Goal: Transaction & Acquisition: Download file/media

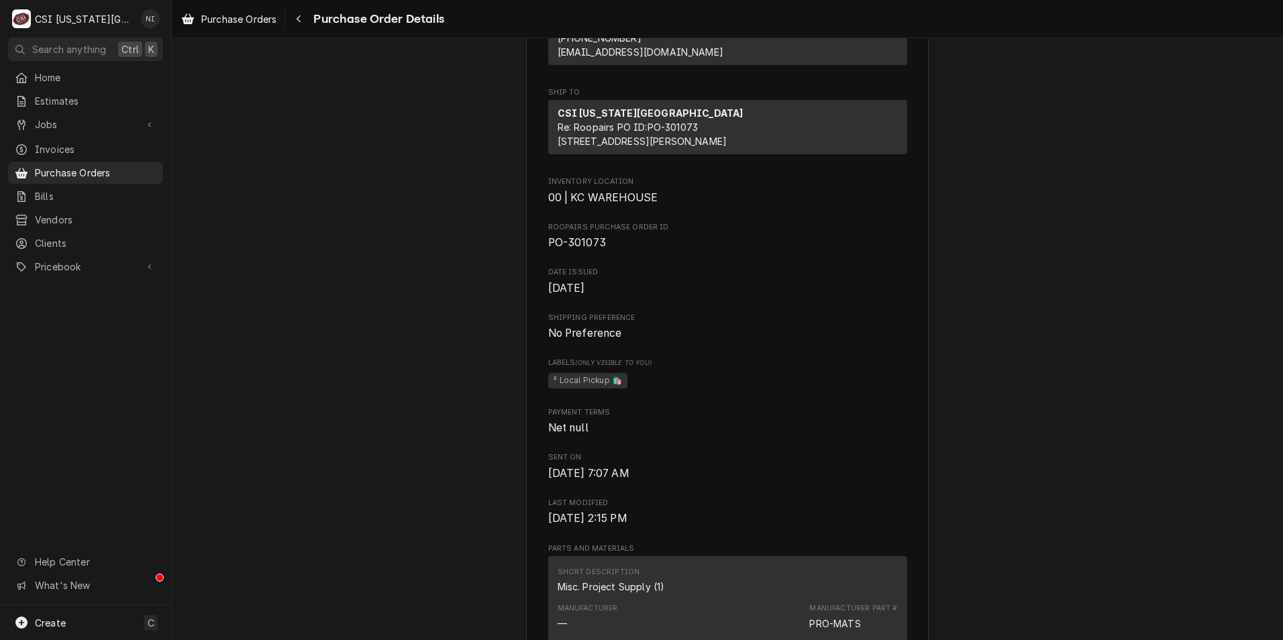
scroll to position [671, 0]
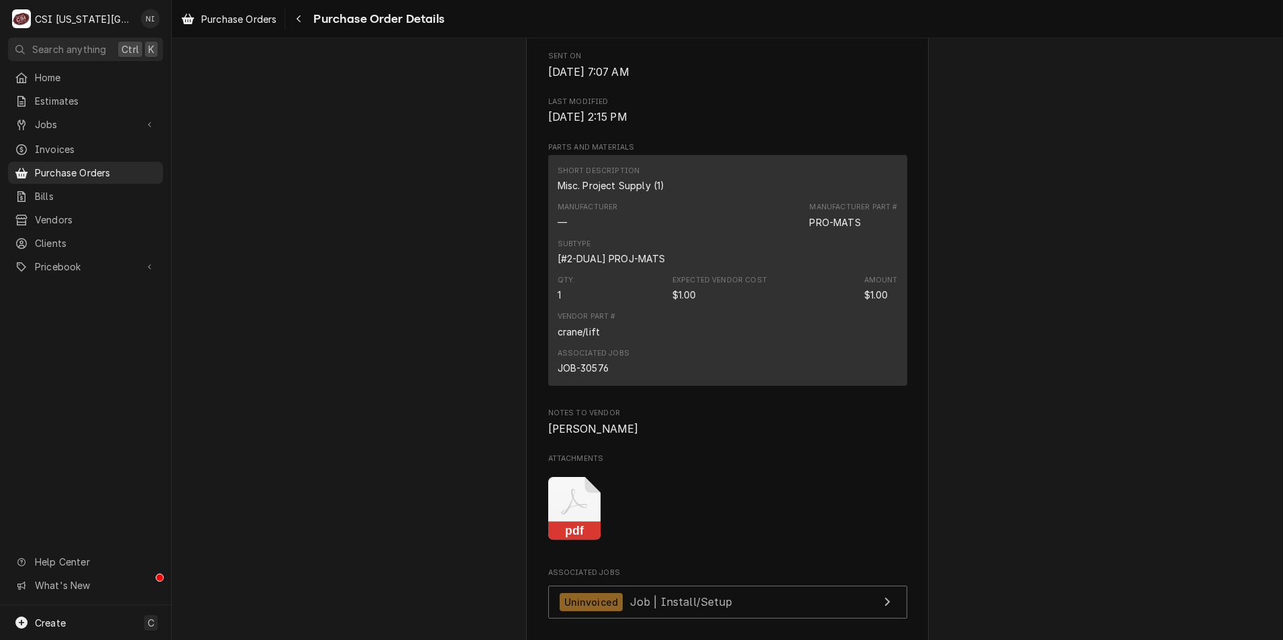
click at [566, 541] on icon "Attachments" at bounding box center [574, 509] width 53 height 64
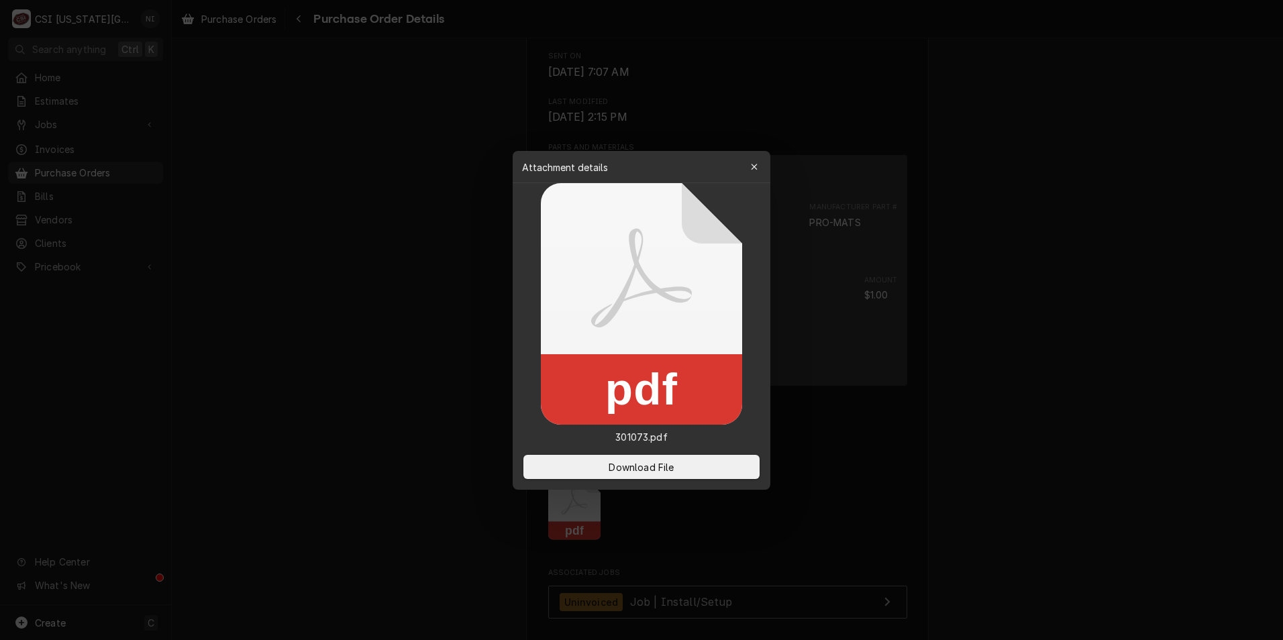
drag, startPoint x: 625, startPoint y: 464, endPoint x: 32, endPoint y: 237, distance: 634.9
click at [614, 466] on span "Download File" at bounding box center [641, 466] width 70 height 14
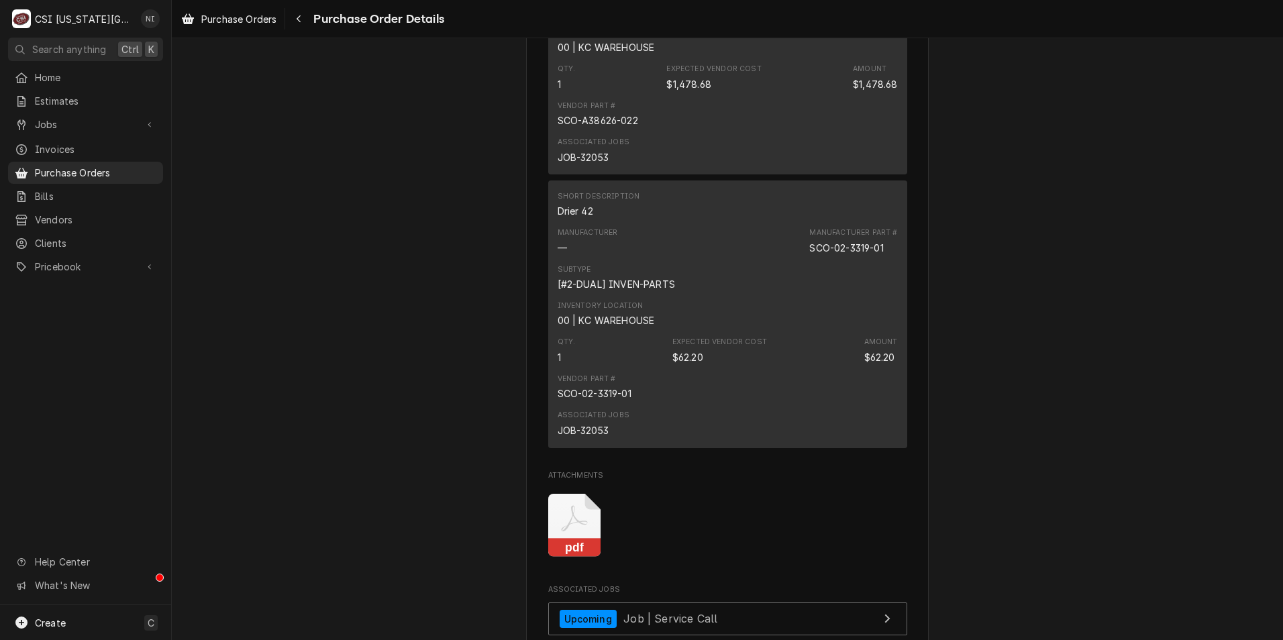
scroll to position [1073, 0]
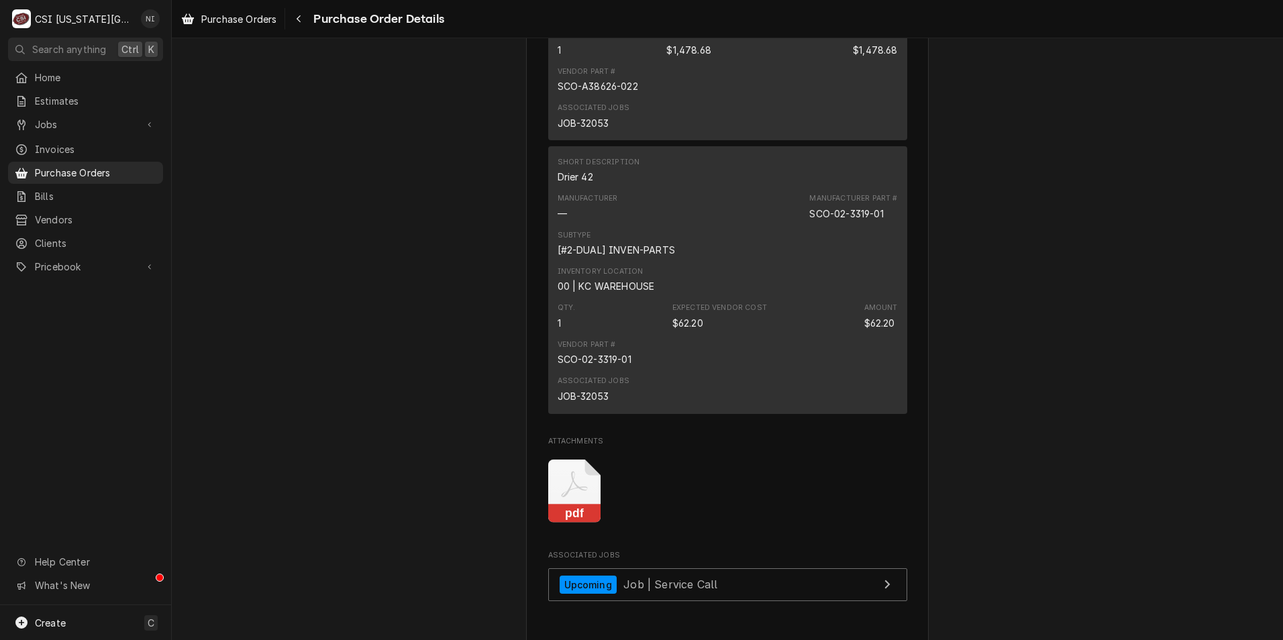
click at [582, 523] on icon "Attachments" at bounding box center [574, 491] width 53 height 64
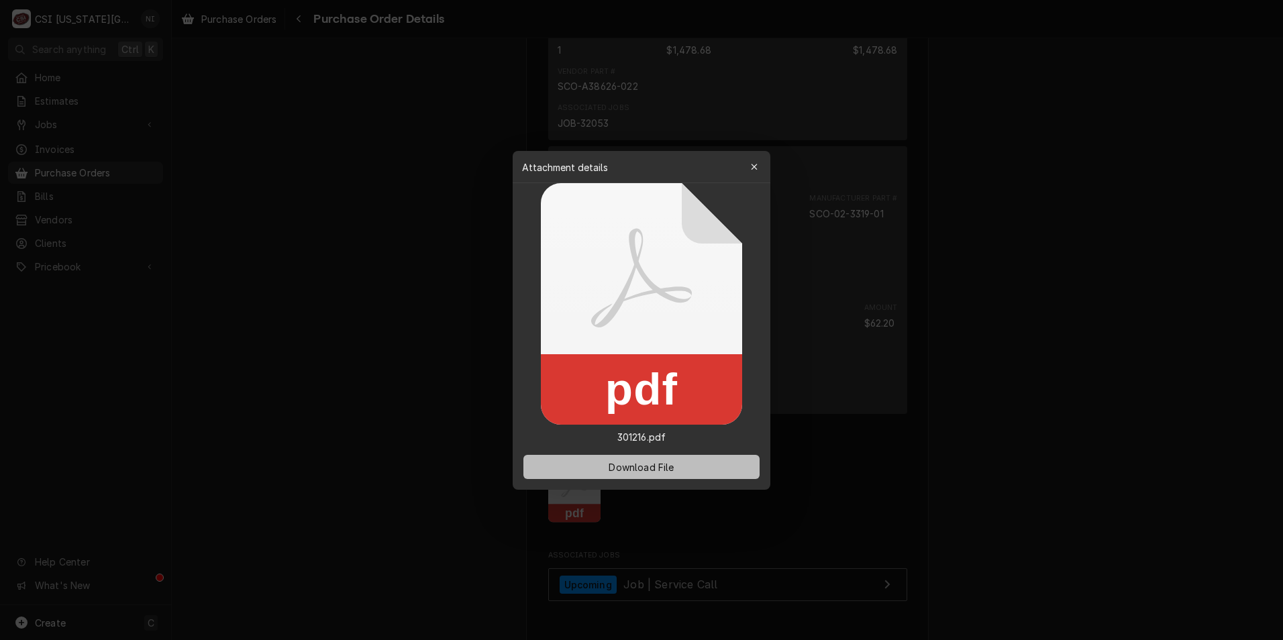
click at [625, 462] on span "Download File" at bounding box center [641, 466] width 70 height 14
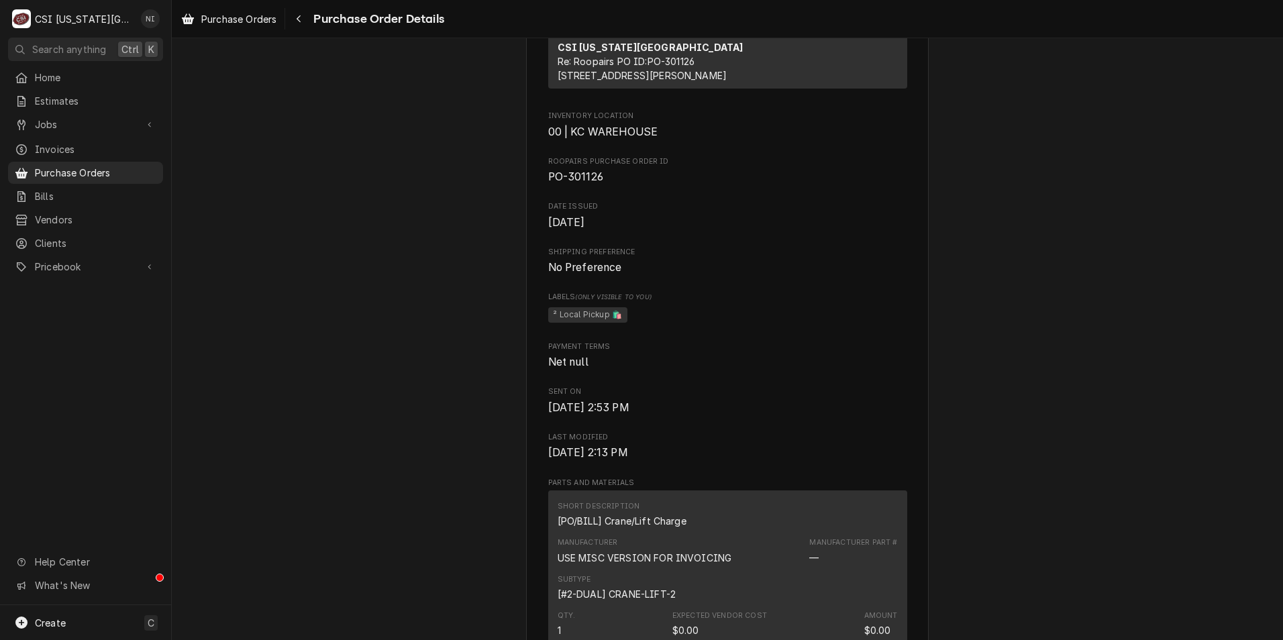
scroll to position [805, 0]
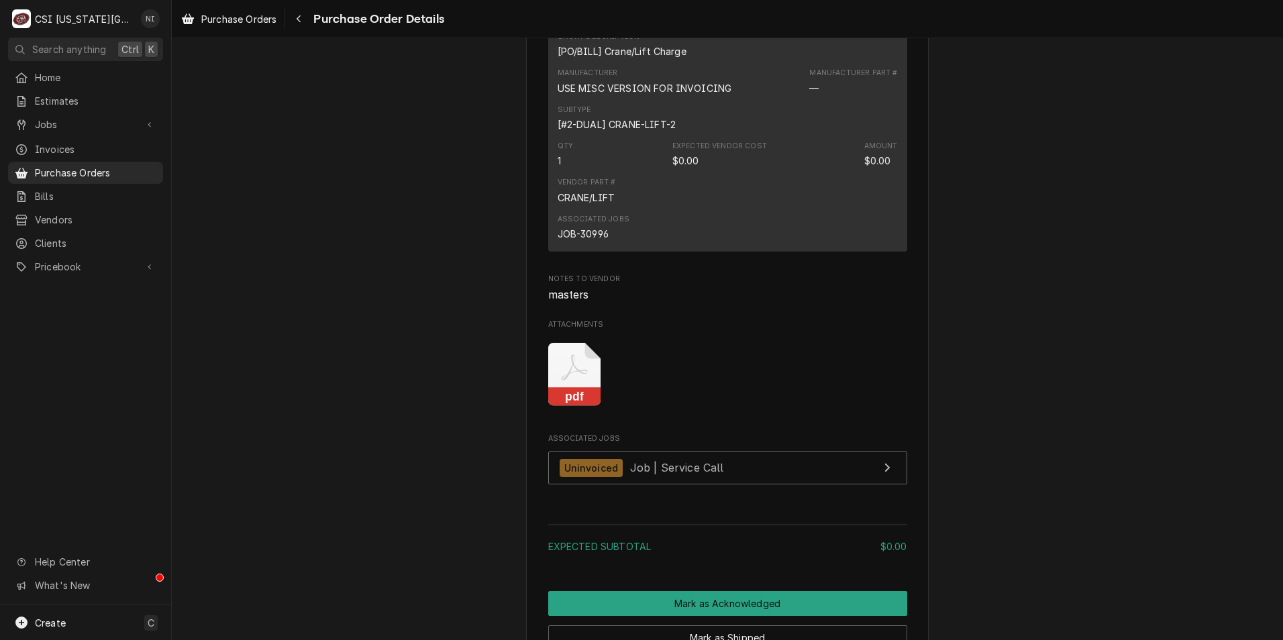
click at [585, 407] on icon "Attachments" at bounding box center [574, 375] width 53 height 64
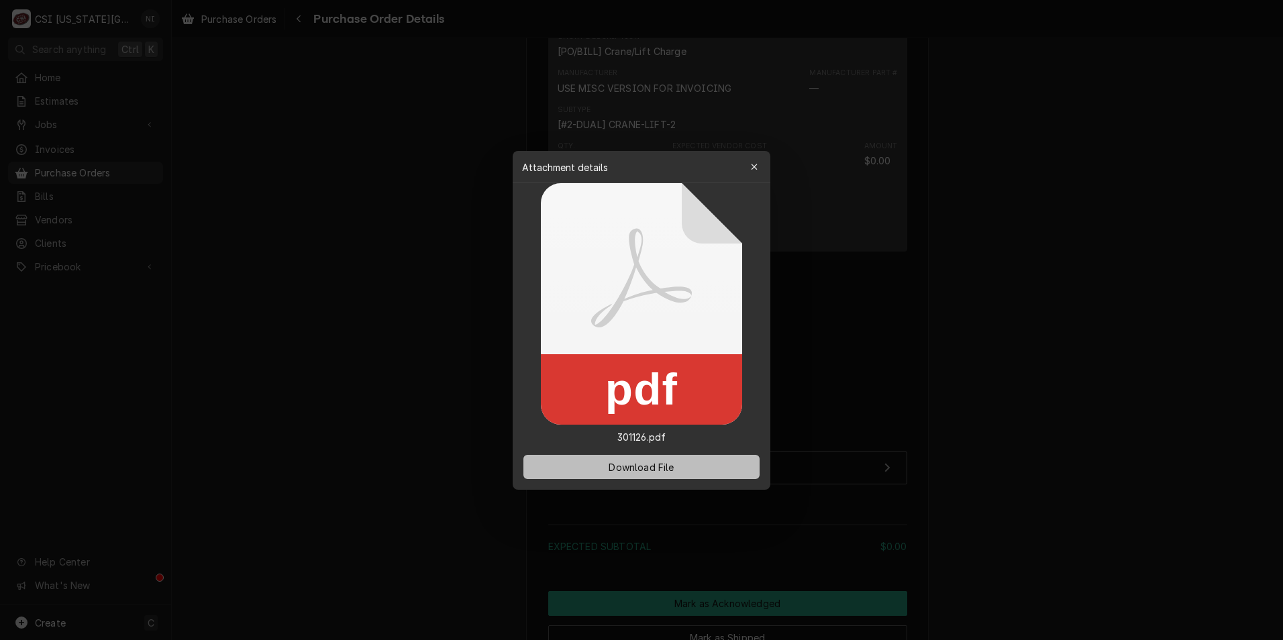
click at [599, 464] on button "Download File" at bounding box center [641, 467] width 236 height 24
click at [759, 165] on div "button" at bounding box center [753, 166] width 13 height 13
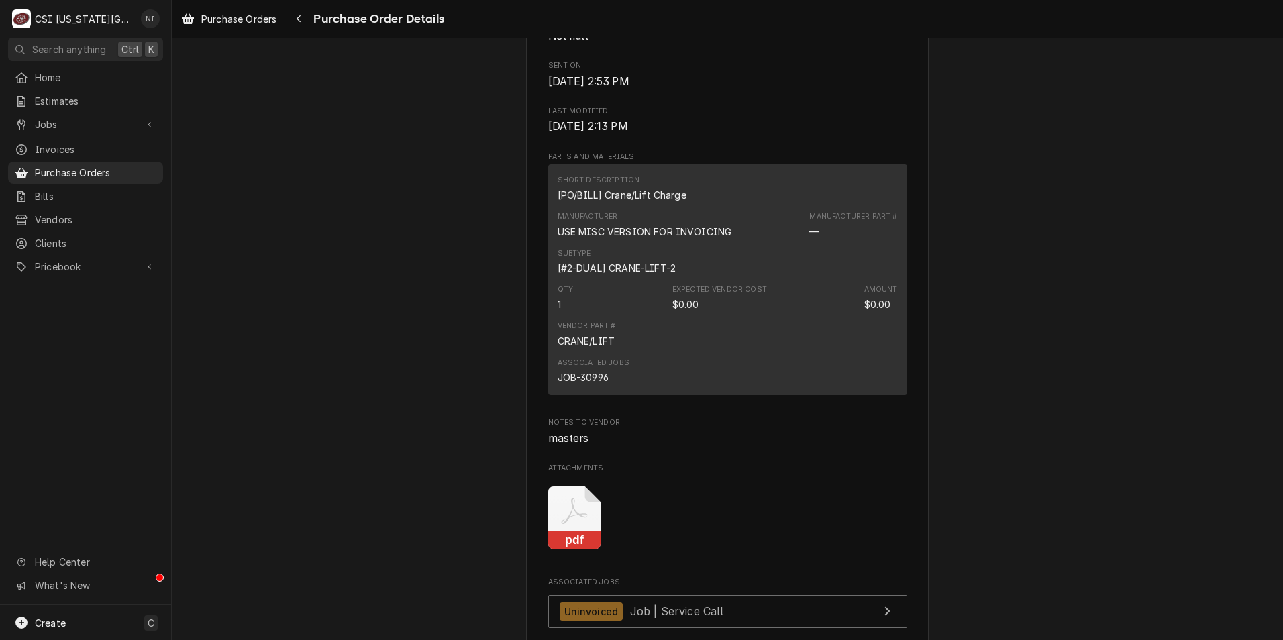
scroll to position [872, 0]
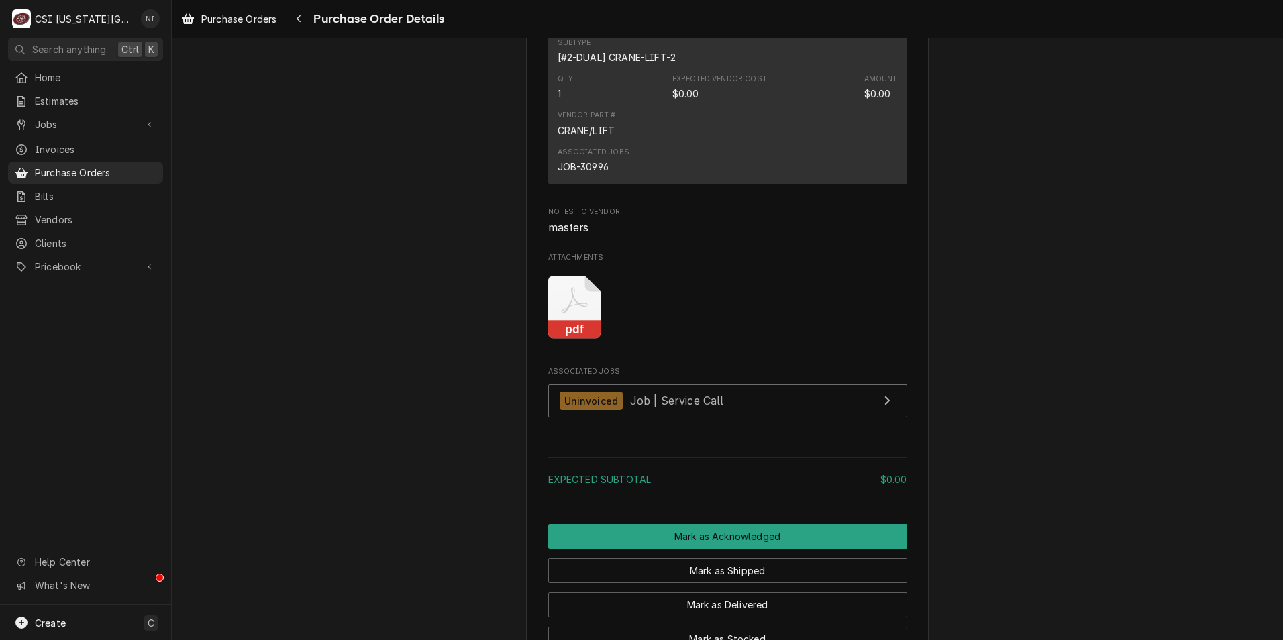
click at [579, 314] on icon "Attachments" at bounding box center [574, 301] width 26 height 26
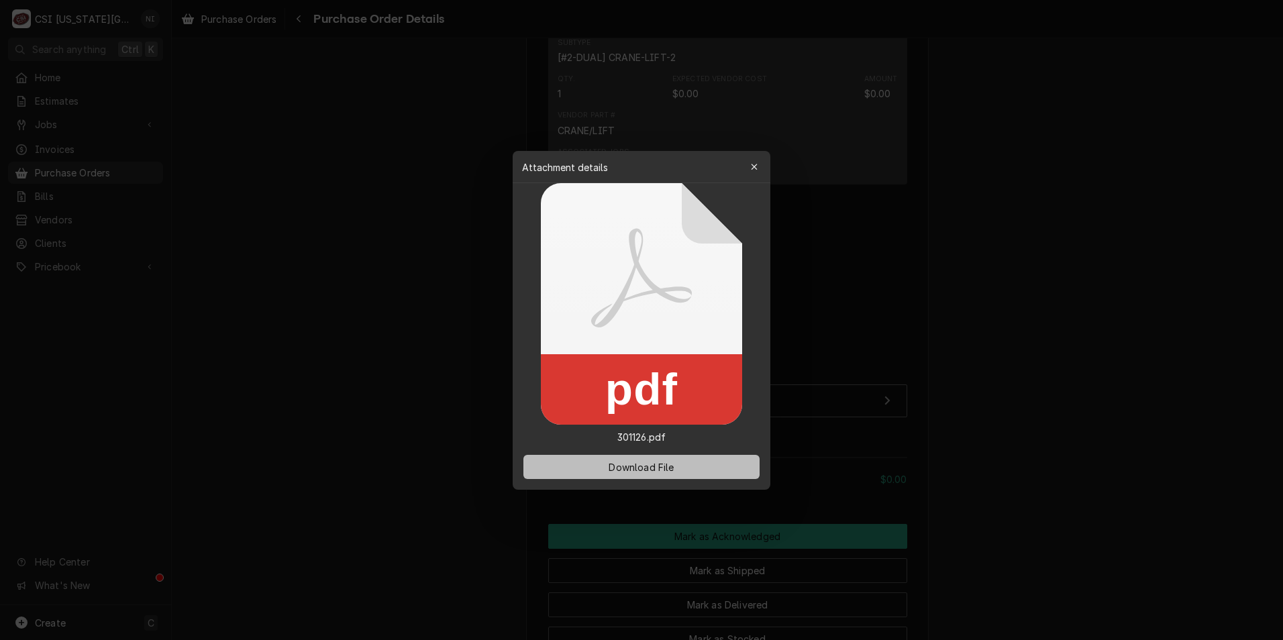
click at [645, 462] on span "Download File" at bounding box center [641, 466] width 70 height 14
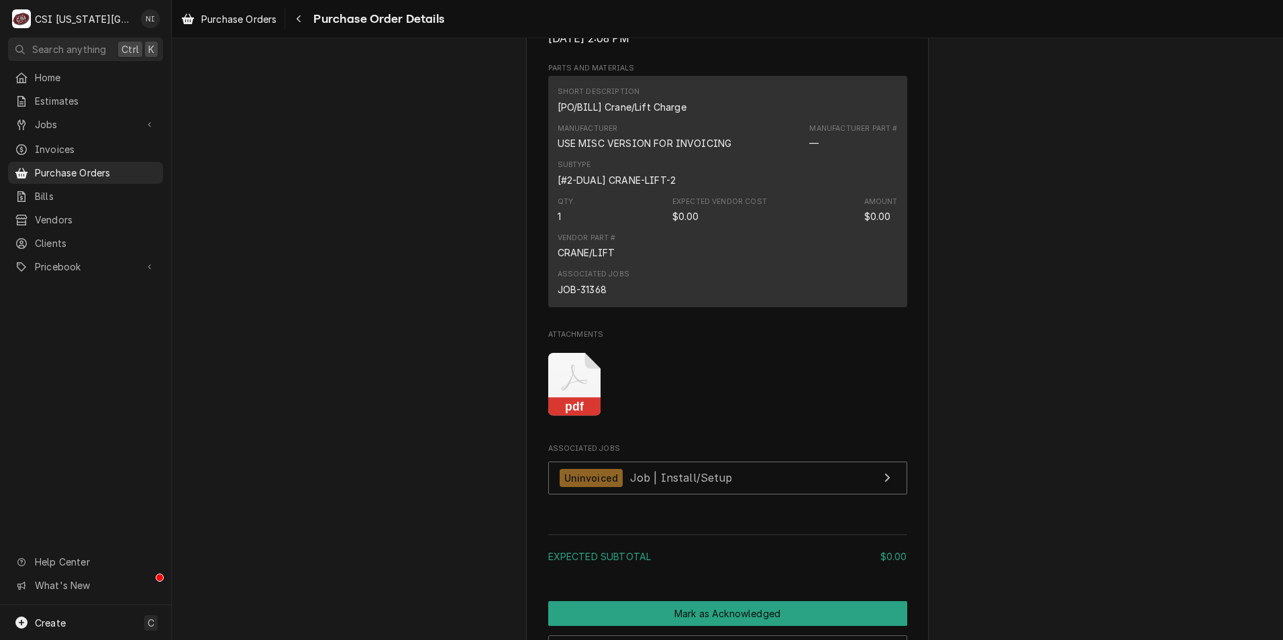
scroll to position [738, 0]
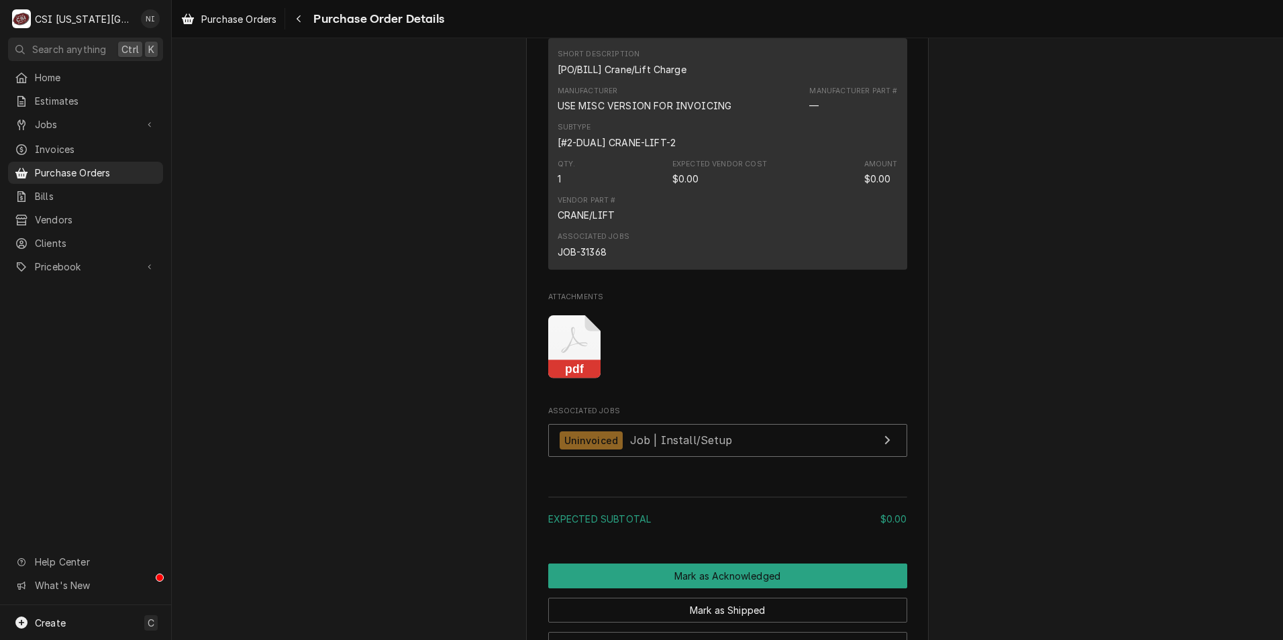
click at [572, 379] on rect "Attachments" at bounding box center [574, 369] width 53 height 19
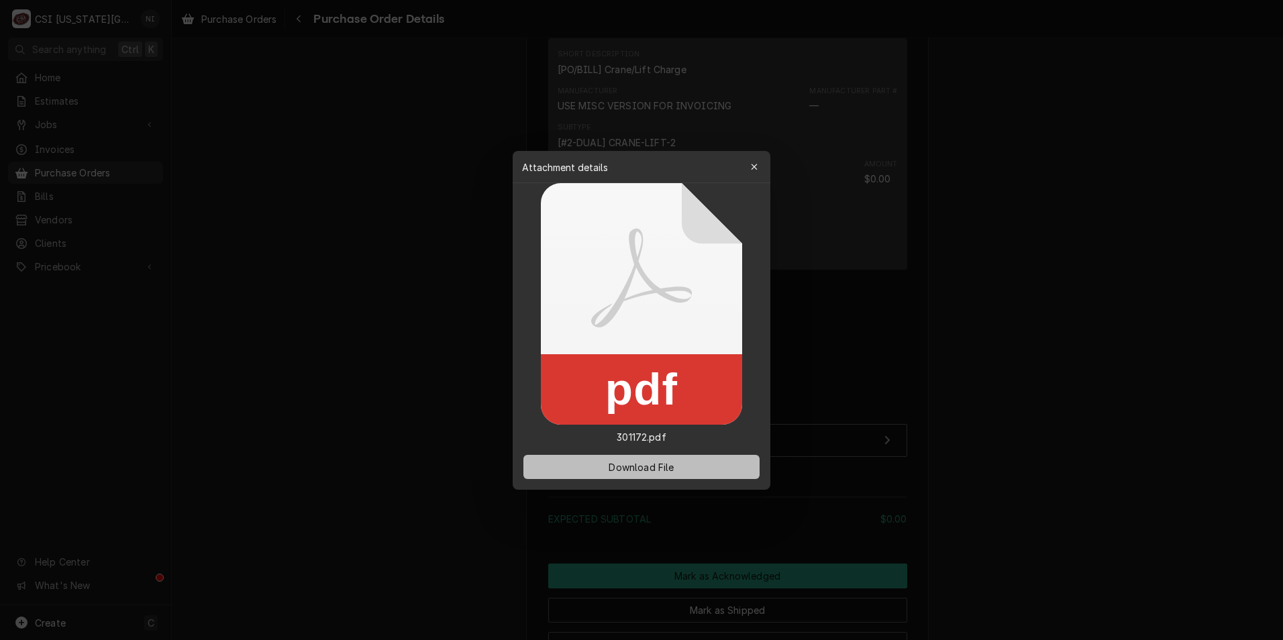
click at [665, 465] on span "Download File" at bounding box center [641, 466] width 70 height 14
click at [713, 466] on button "Download File" at bounding box center [641, 467] width 236 height 24
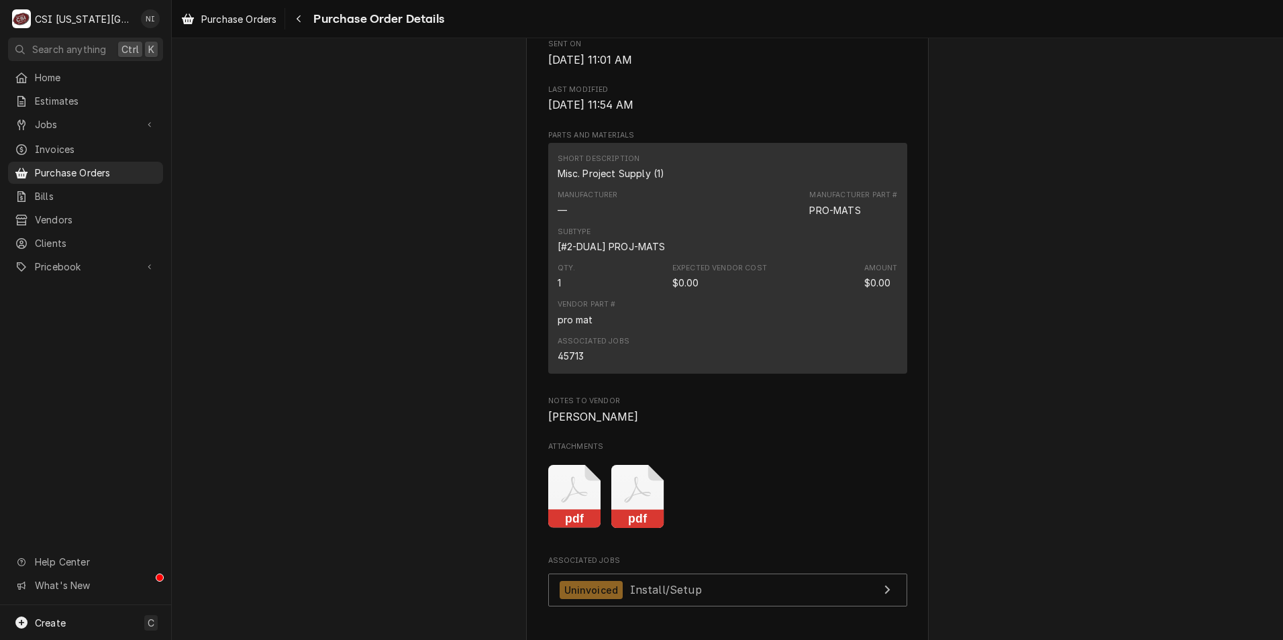
scroll to position [671, 0]
click at [561, 527] on icon "Attachments" at bounding box center [574, 495] width 53 height 64
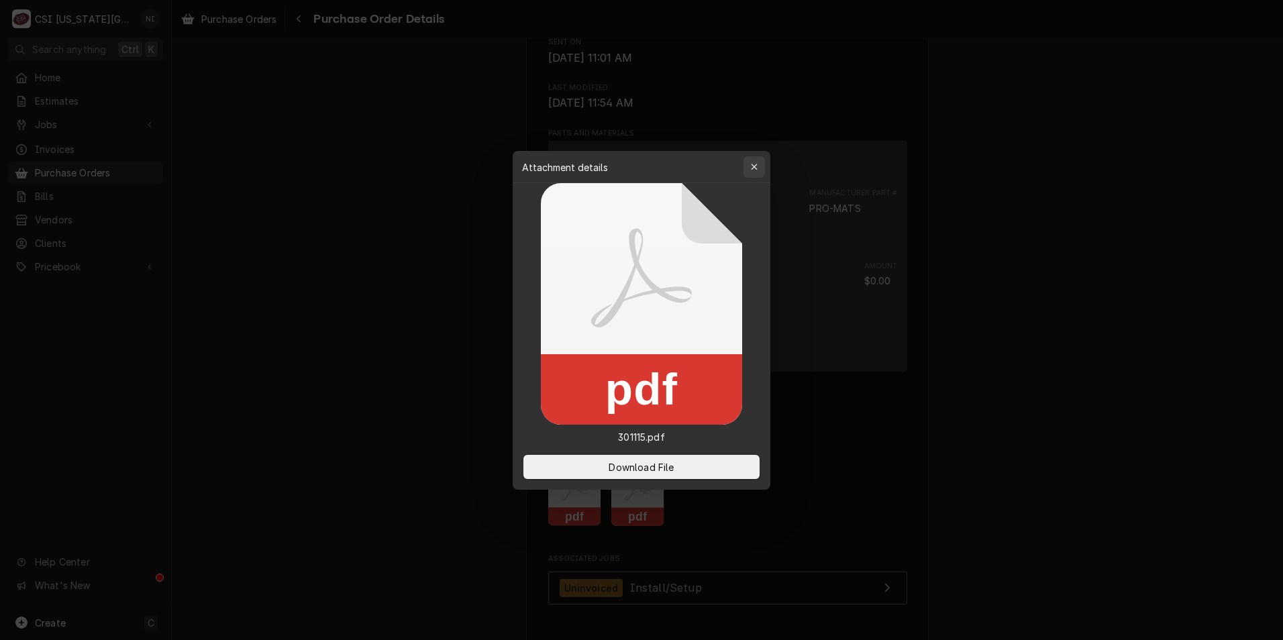
click at [759, 170] on div "button" at bounding box center [753, 166] width 13 height 13
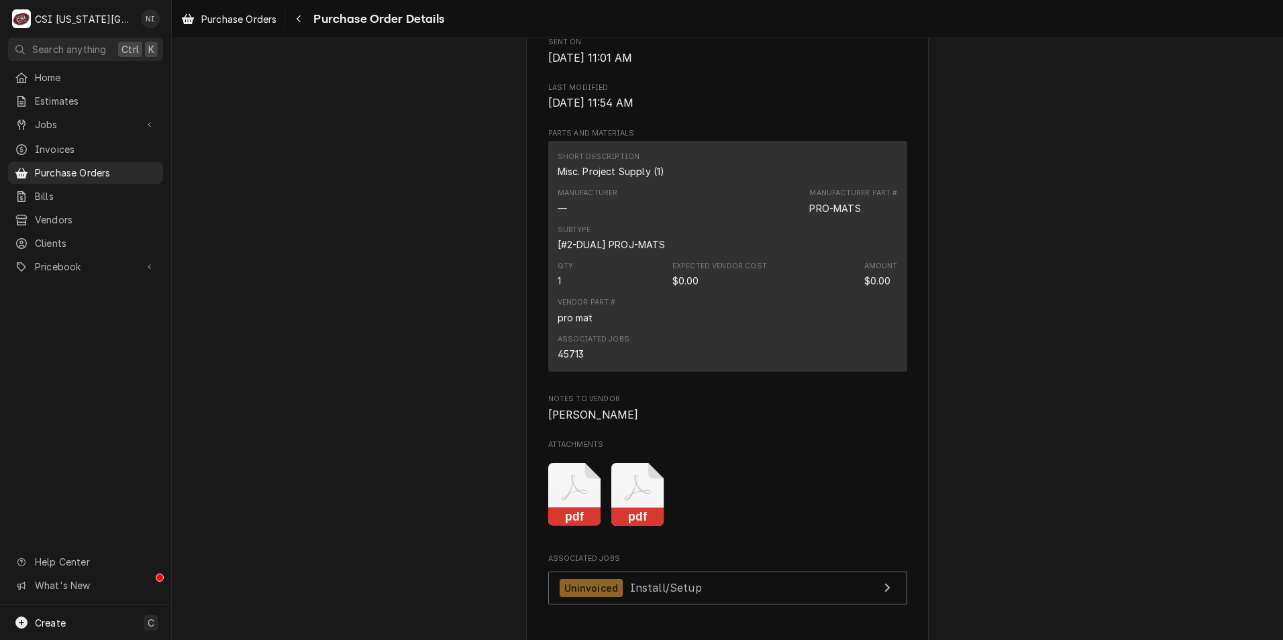
click at [623, 527] on rect "Attachments" at bounding box center [637, 517] width 53 height 19
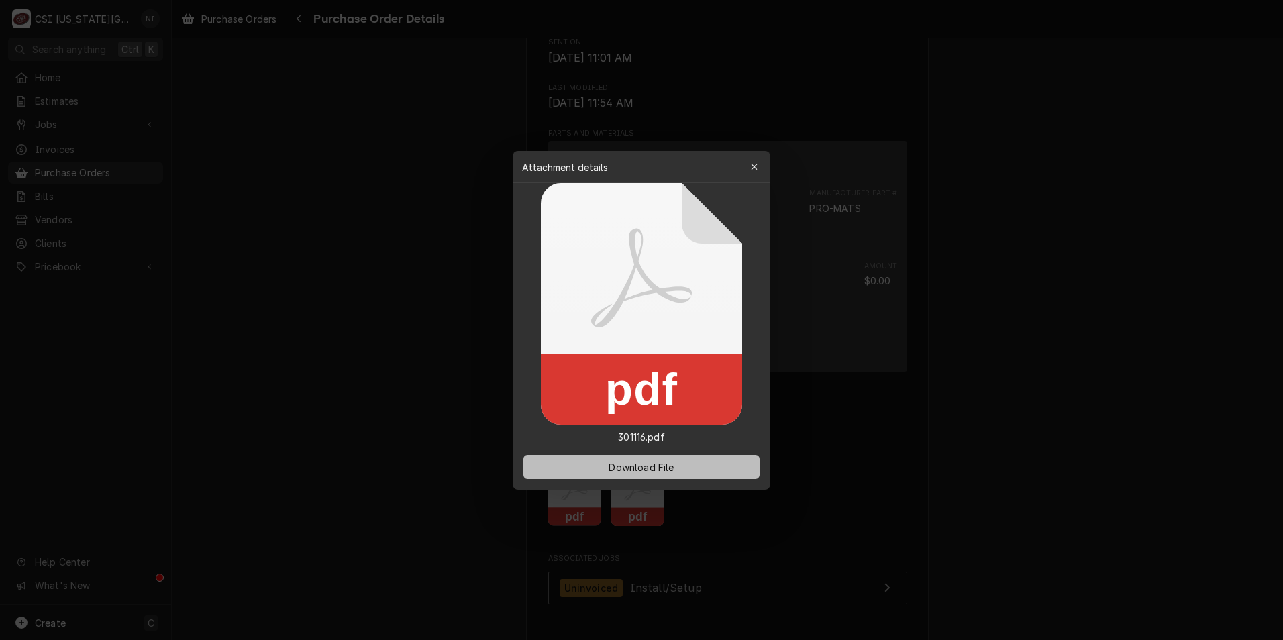
click at [649, 468] on span "Download File" at bounding box center [641, 466] width 70 height 14
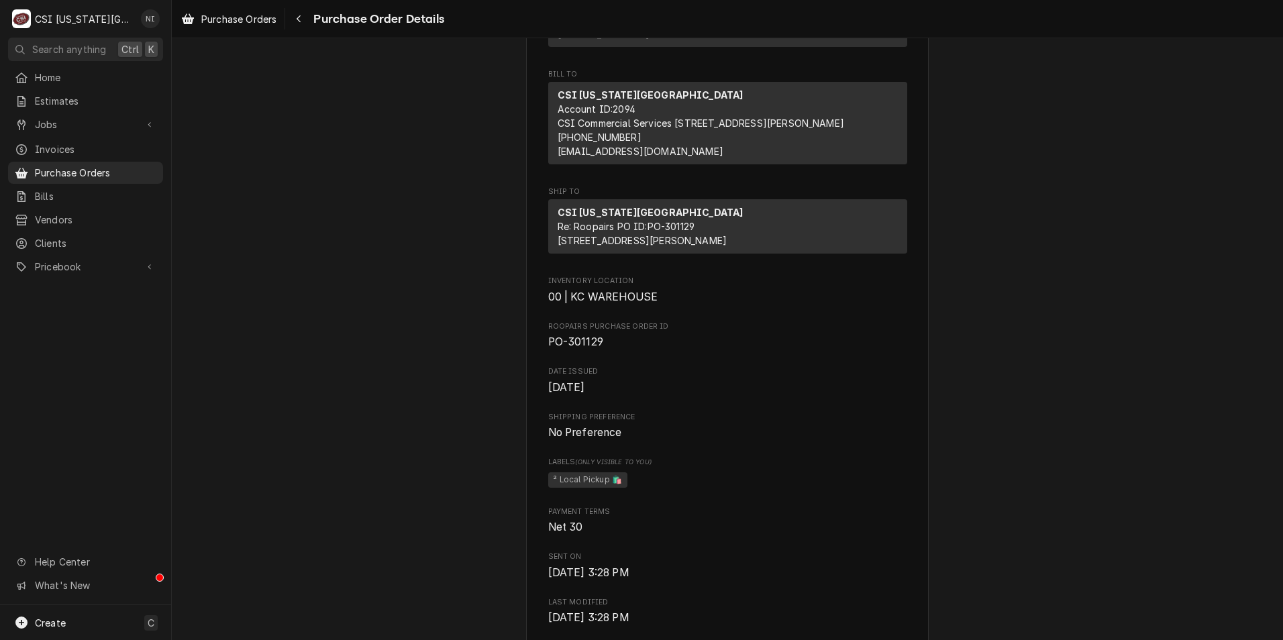
scroll to position [470, 0]
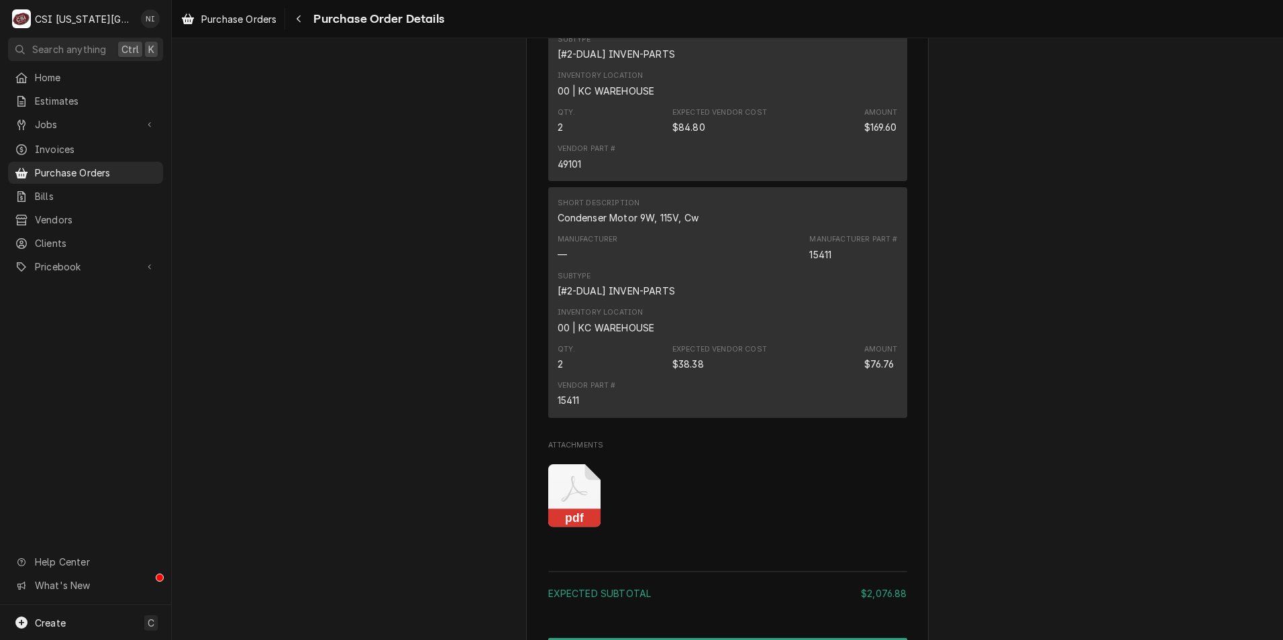
scroll to position [3421, 0]
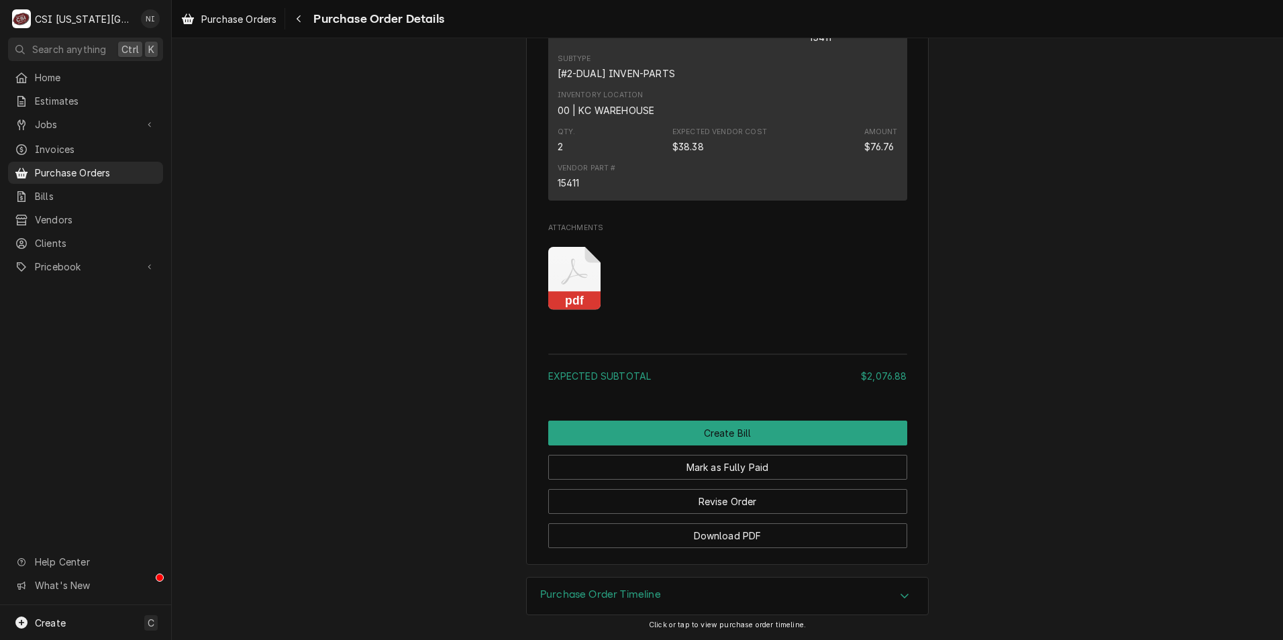
click at [559, 307] on icon "Attachments" at bounding box center [574, 279] width 53 height 64
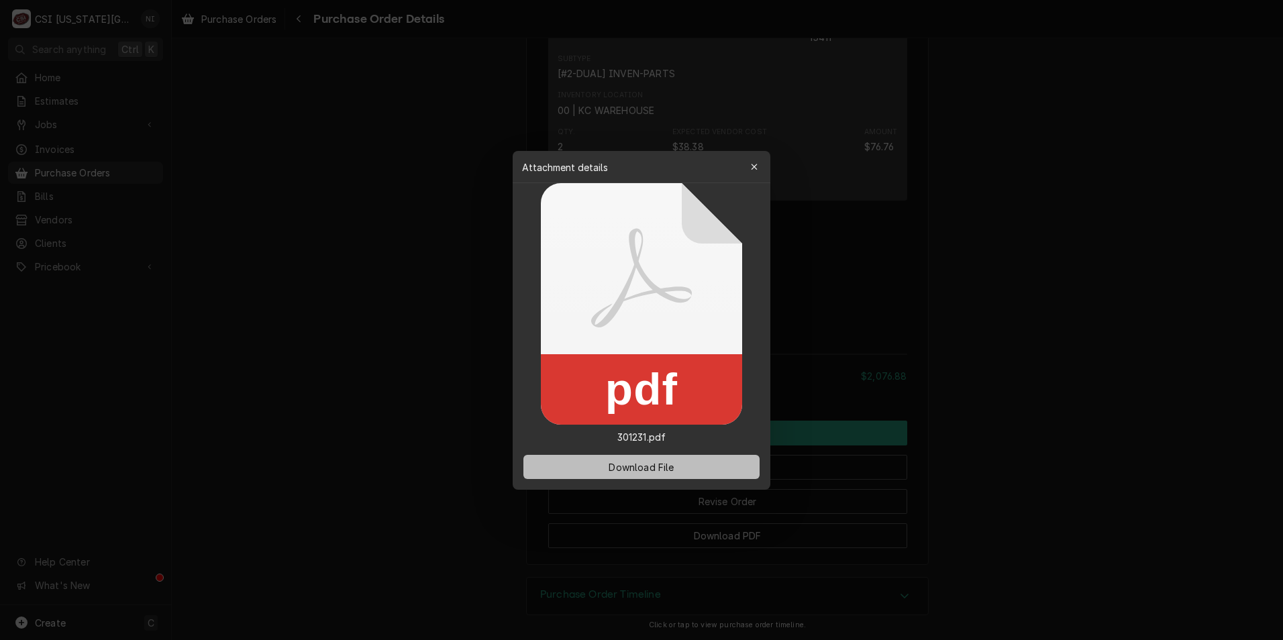
click at [645, 467] on span "Download File" at bounding box center [641, 466] width 70 height 14
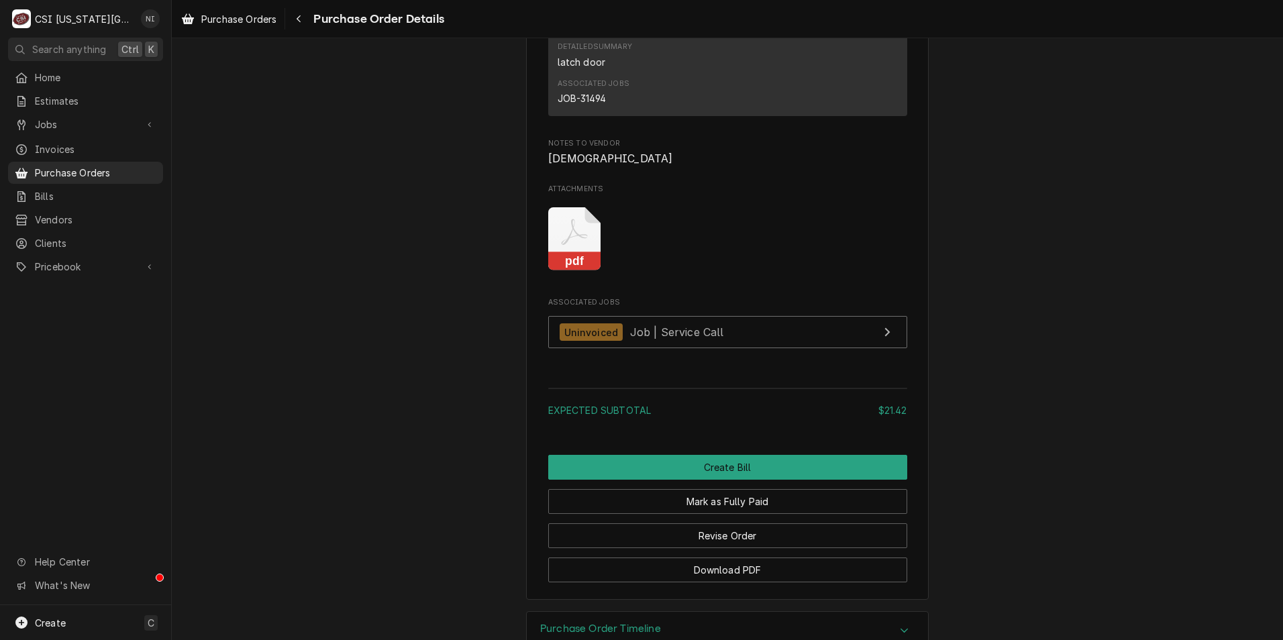
scroll to position [956, 0]
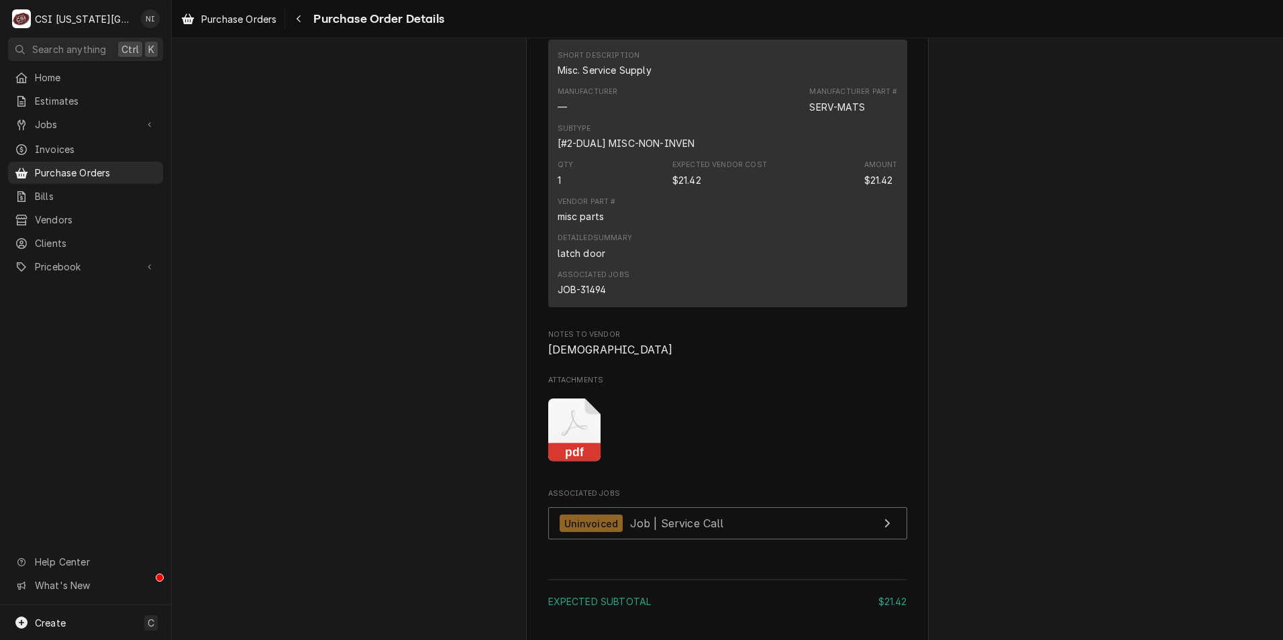
click at [582, 462] on icon "Attachments" at bounding box center [574, 430] width 53 height 64
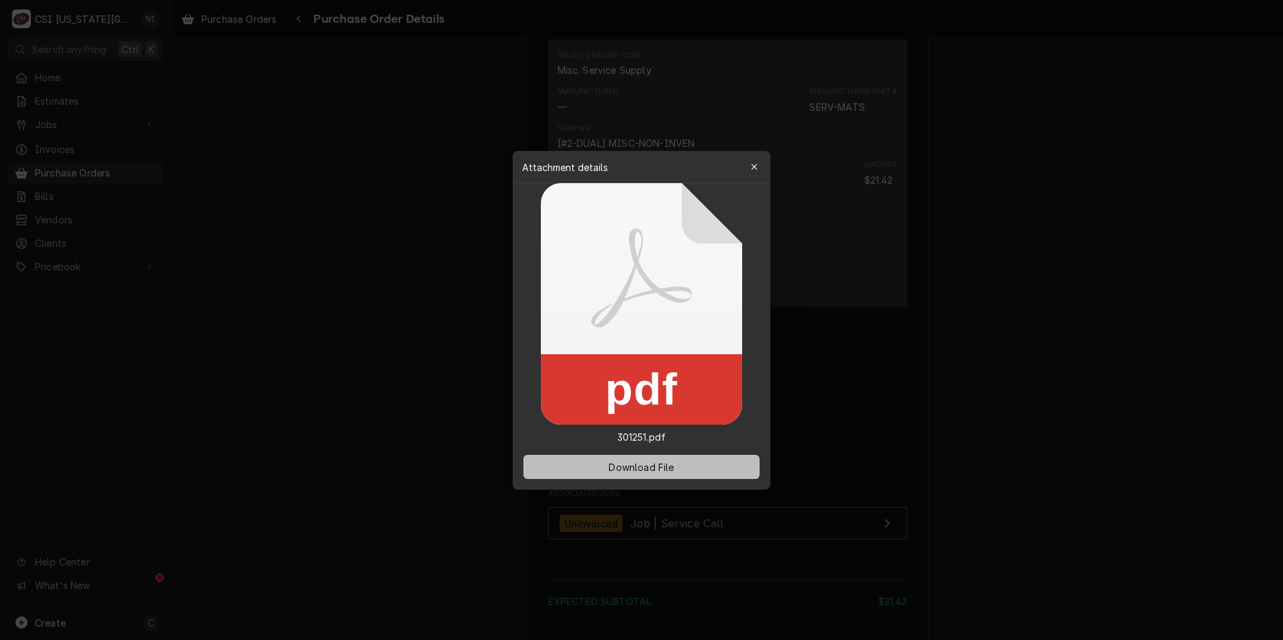
click at [639, 468] on span "Download File" at bounding box center [641, 466] width 70 height 14
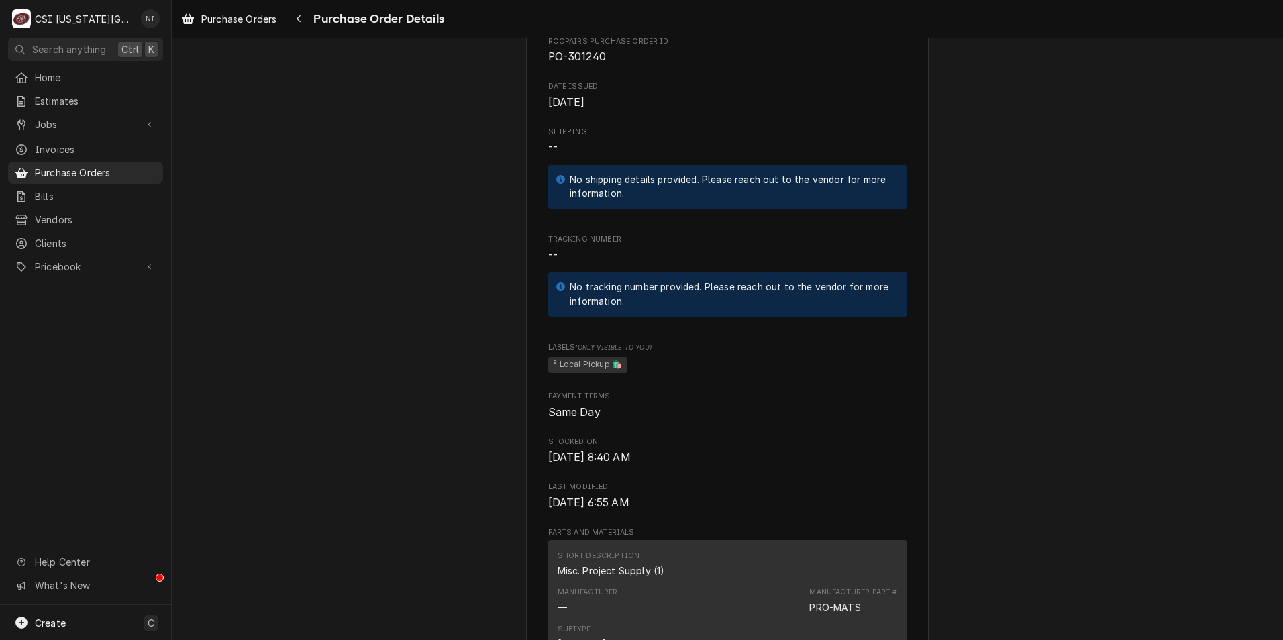
scroll to position [872, 0]
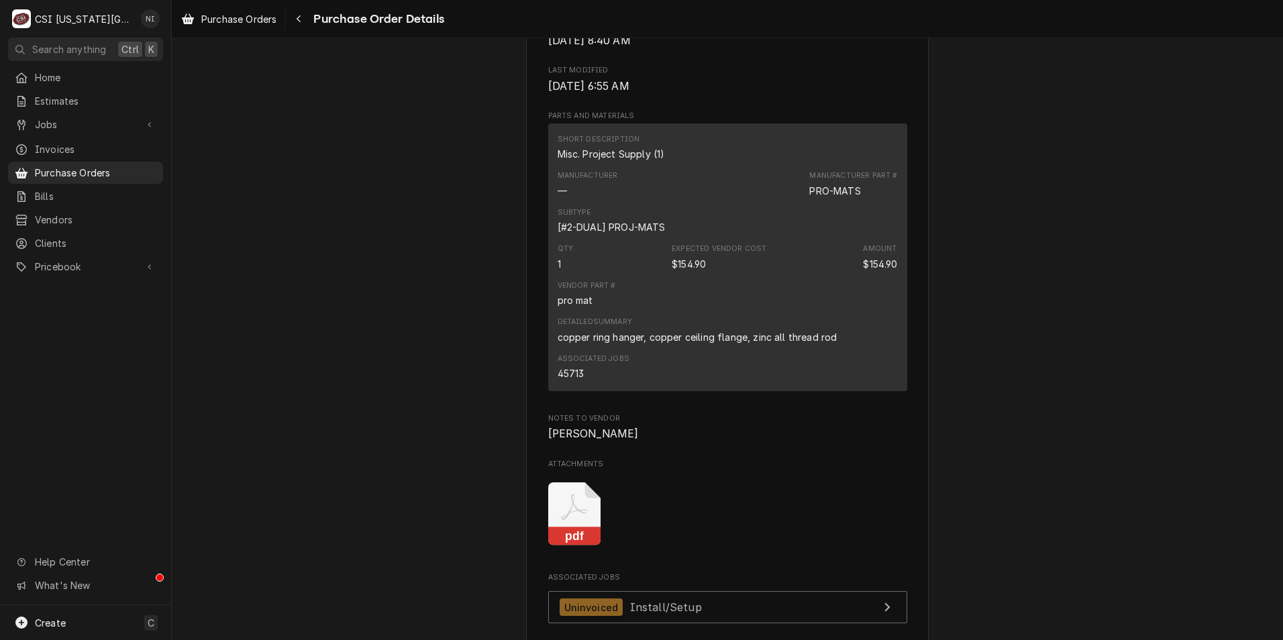
click at [579, 546] on icon "Attachments" at bounding box center [574, 514] width 53 height 64
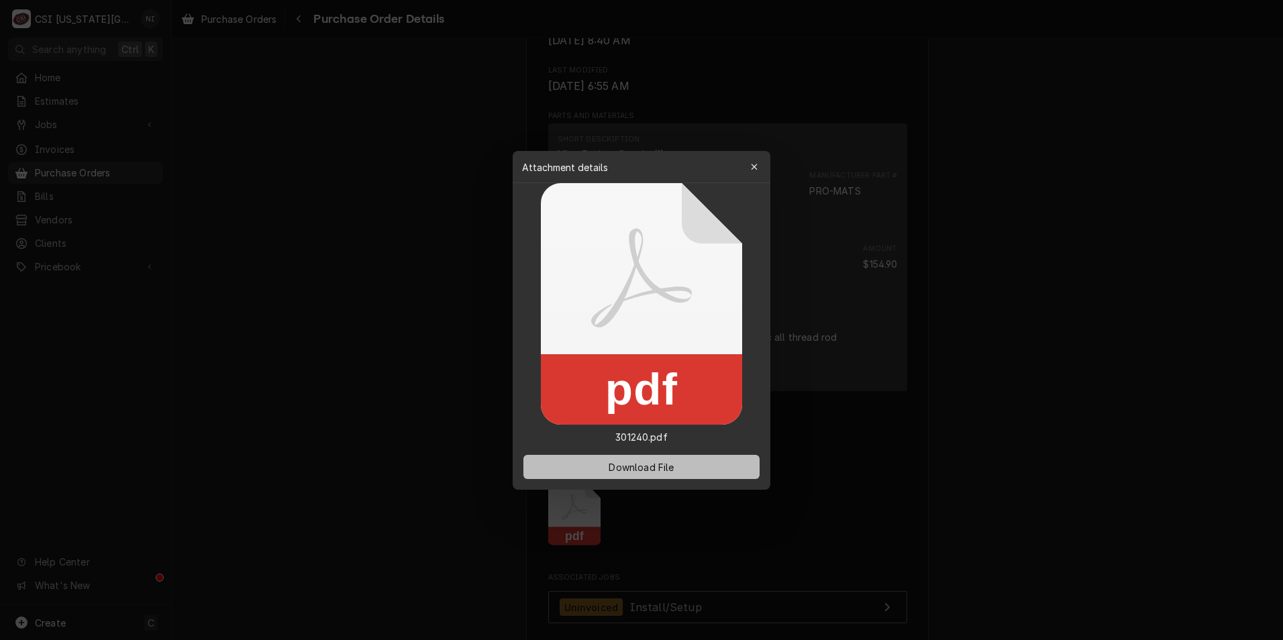
click at [616, 467] on span "Download File" at bounding box center [641, 466] width 70 height 14
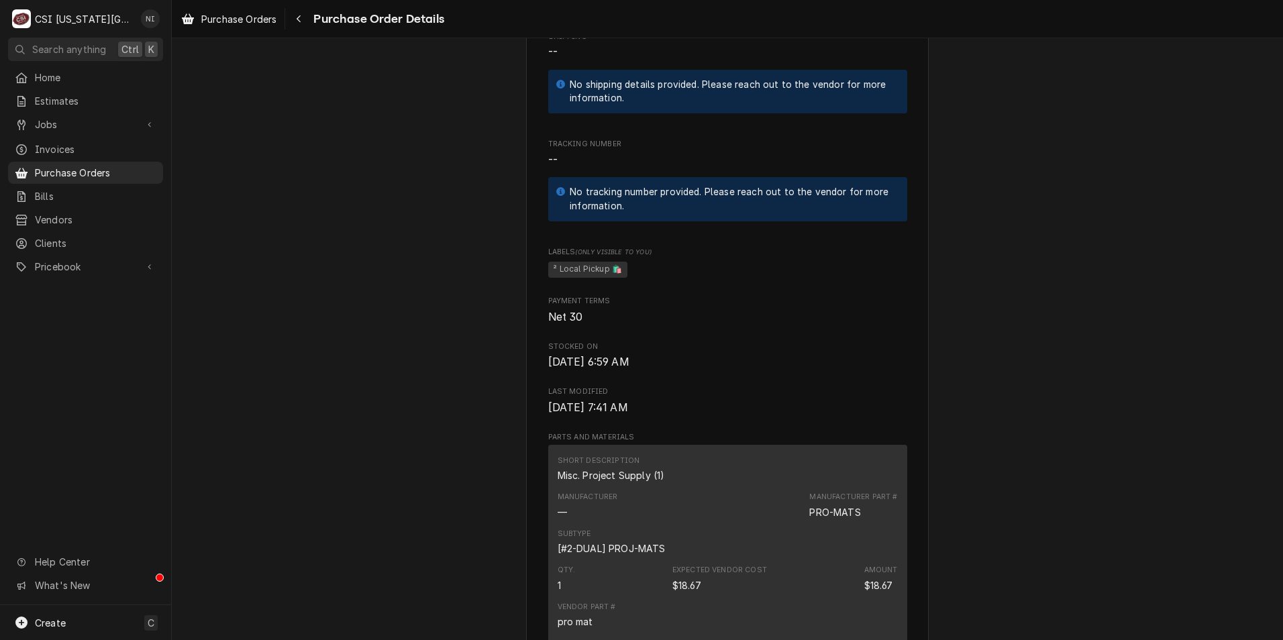
scroll to position [1006, 0]
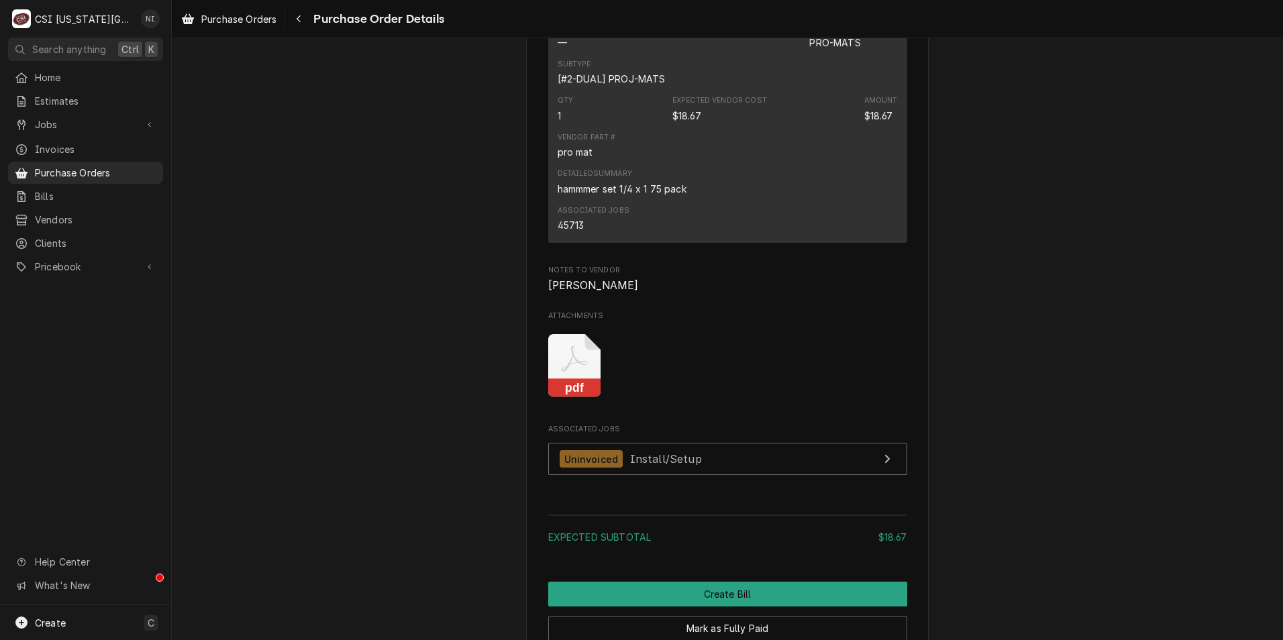
click at [575, 398] on icon "Attachments" at bounding box center [574, 366] width 53 height 64
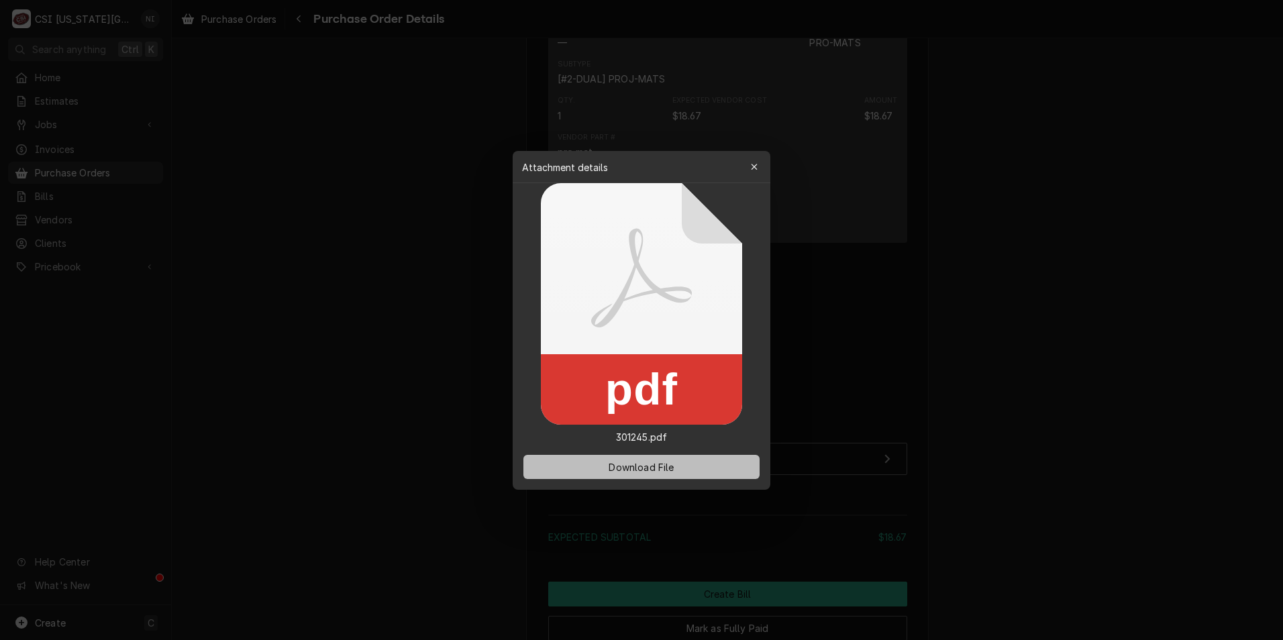
click at [625, 462] on span "Download File" at bounding box center [641, 466] width 70 height 14
